Goal: Task Accomplishment & Management: Use online tool/utility

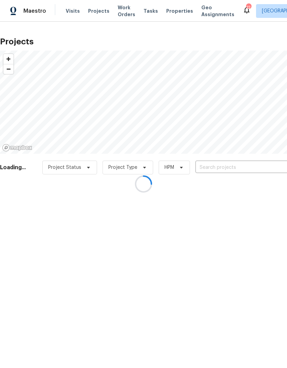
click at [250, 165] on div at bounding box center [143, 184] width 287 height 368
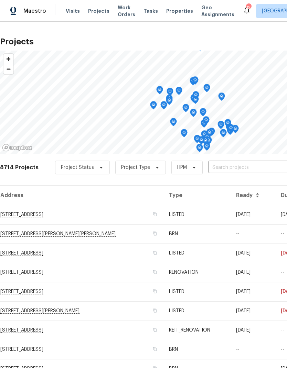
click at [253, 165] on input "text" at bounding box center [247, 167] width 79 height 11
type input "1413"
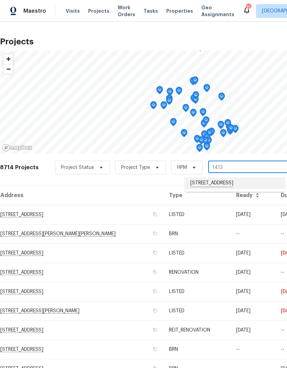
click at [243, 182] on li "[STREET_ADDRESS]" at bounding box center [235, 184] width 100 height 12
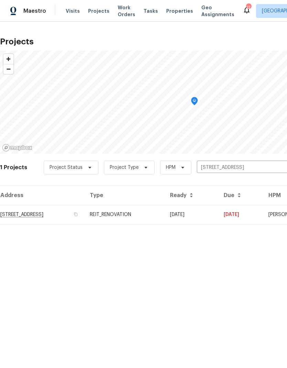
click at [218, 212] on td "[DATE]" at bounding box center [191, 214] width 54 height 19
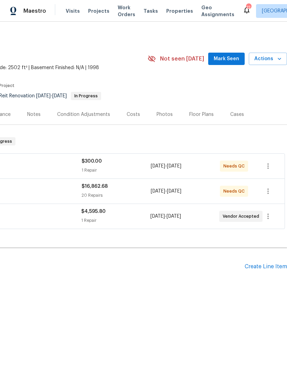
scroll to position [0, 102]
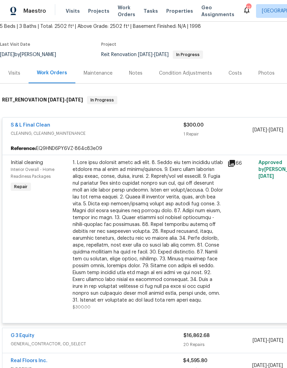
scroll to position [41, 0]
click at [163, 253] on div at bounding box center [148, 231] width 151 height 144
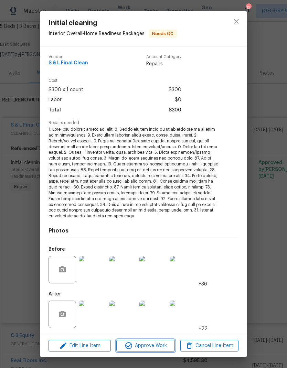
click at [138, 343] on span "Approve Work" at bounding box center [145, 346] width 54 height 9
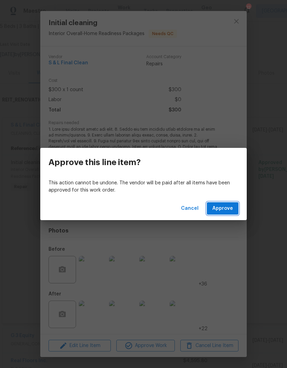
click at [225, 210] on span "Approve" at bounding box center [222, 208] width 21 height 9
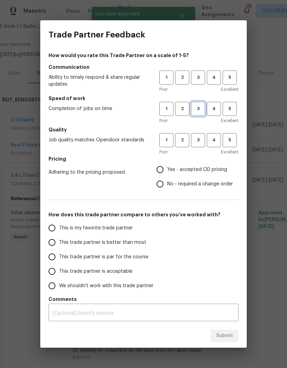
click at [197, 109] on span "3" at bounding box center [198, 109] width 13 height 8
click at [196, 76] on span "3" at bounding box center [198, 78] width 13 height 8
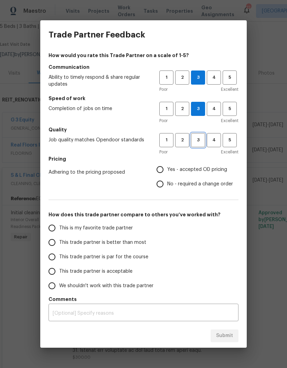
click at [198, 141] on span "3" at bounding box center [198, 140] width 13 height 8
click at [163, 167] on input "Yes - accepted OD pricing" at bounding box center [160, 169] width 14 height 14
radio input "true"
click at [58, 255] on input "This trade partner is par for the course" at bounding box center [52, 257] width 14 height 14
click at [228, 342] on button "Submit" at bounding box center [225, 336] width 28 height 13
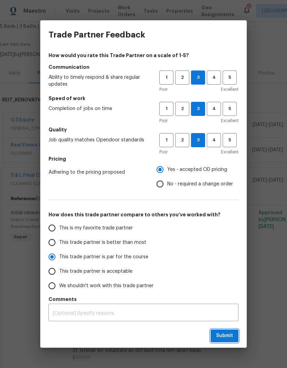
radio input "true"
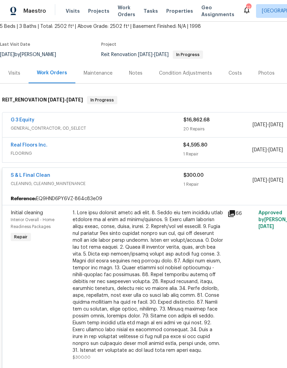
click at [135, 72] on div "Notes" at bounding box center [135, 73] width 13 height 7
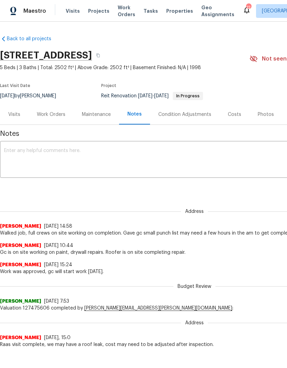
click at [29, 148] on textarea at bounding box center [194, 160] width 380 height 24
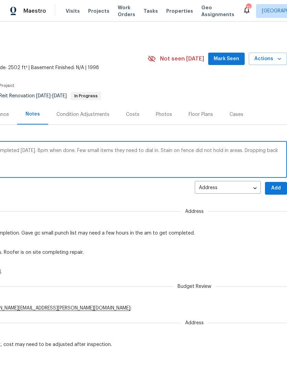
scroll to position [0, 102]
type textarea "Gc and cleaners worked late to get this completed [DATE]. 8pm when done. Few sm…"
click at [276, 186] on span "Add" at bounding box center [275, 188] width 11 height 9
